Goal: Task Accomplishment & Management: Manage account settings

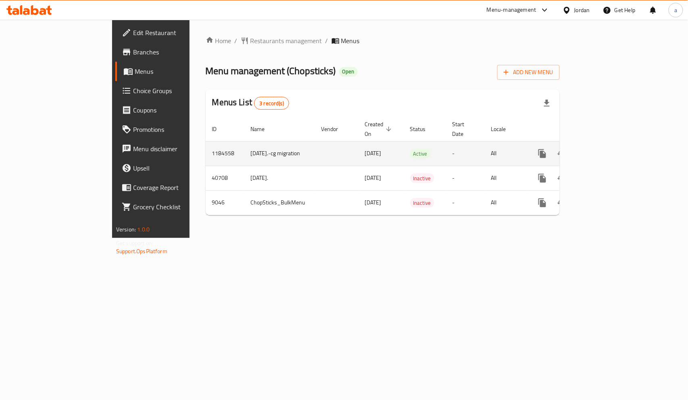
click at [526, 144] on td "All" at bounding box center [505, 153] width 42 height 25
click at [605, 149] on icon "enhanced table" at bounding box center [600, 154] width 10 height 10
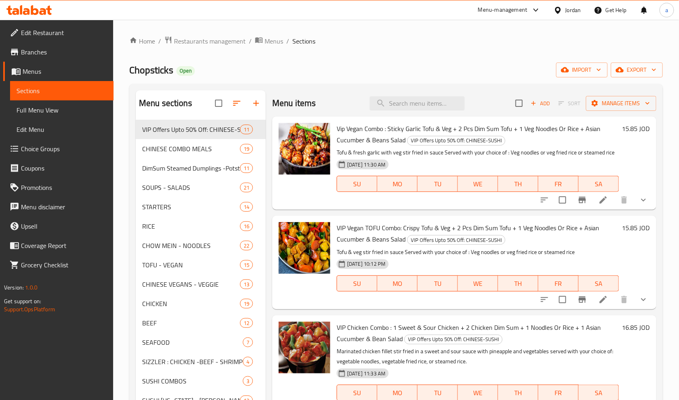
click at [57, 150] on span "Choice Groups" at bounding box center [64, 149] width 86 height 10
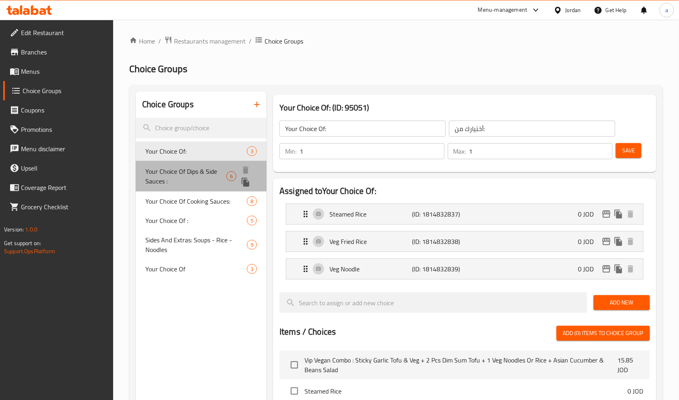
click at [181, 168] on span "Your Choice Of Dips & Side Sauces :" at bounding box center [185, 175] width 81 height 19
type input "Your Choice Of Dips & Side Sauces :"
type input "اختيارك من [DEMOGRAPHIC_DATA] والغموس:"
type input "0"
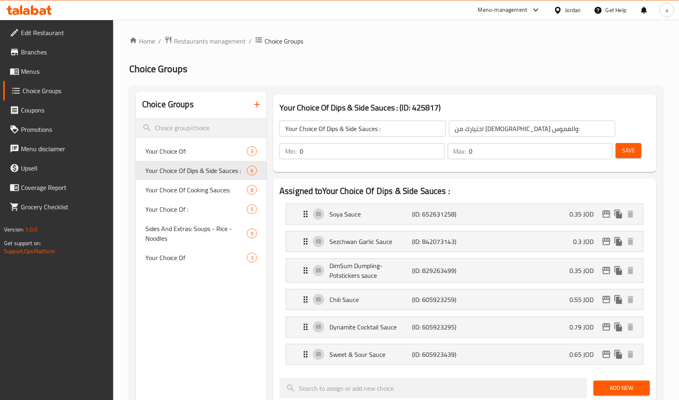
click at [358, 76] on div "Home / Restaurants management / Choice Groups Choice Groups Choice Groups Your …" at bounding box center [396, 390] width 534 height 709
click at [630, 38] on ol "Home / Restaurants management / Choice Groups" at bounding box center [396, 41] width 534 height 10
drag, startPoint x: 302, startPoint y: 175, endPoint x: 302, endPoint y: 135, distance: 40.3
click at [217, 43] on span "Restaurants management" at bounding box center [210, 41] width 72 height 10
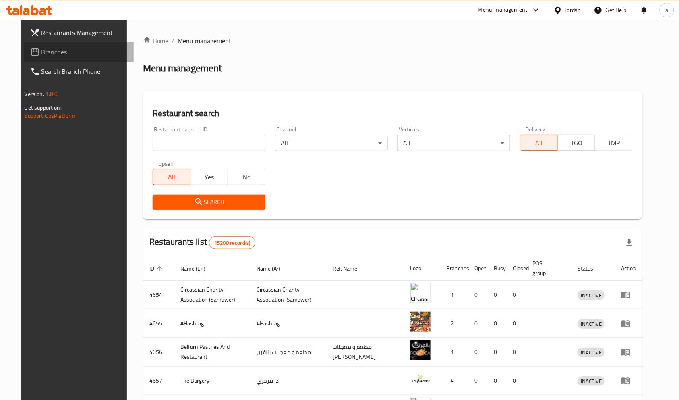
click at [70, 54] on span "Branches" at bounding box center [85, 52] width 86 height 10
